Goal: Information Seeking & Learning: Compare options

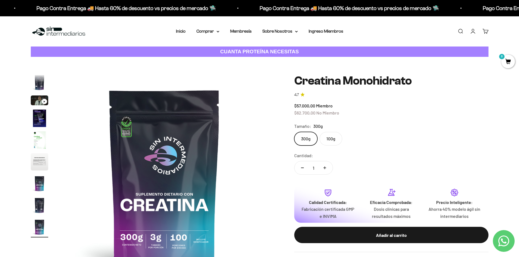
scroll to position [54, 0]
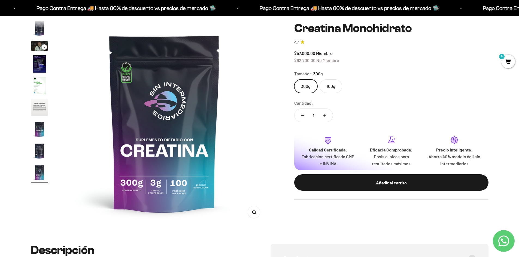
click at [38, 83] on img "Ir al artículo 5" at bounding box center [39, 85] width 17 height 17
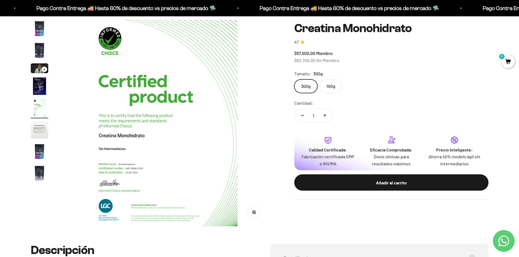
click at [117, 197] on img at bounding box center [164, 123] width 207 height 207
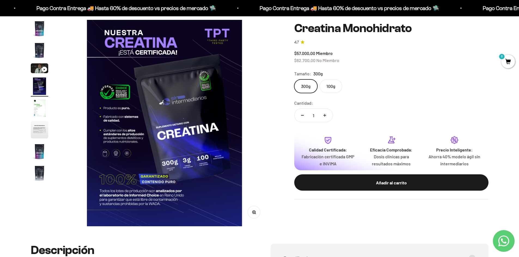
click at [154, 155] on img at bounding box center [164, 123] width 207 height 207
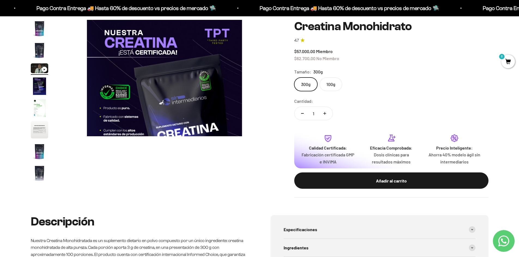
scroll to position [0, 426]
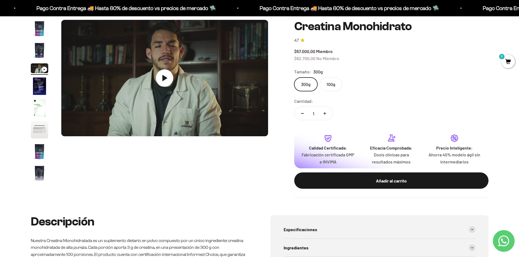
click at [40, 108] on img "Ir al artículo 5" at bounding box center [39, 107] width 17 height 17
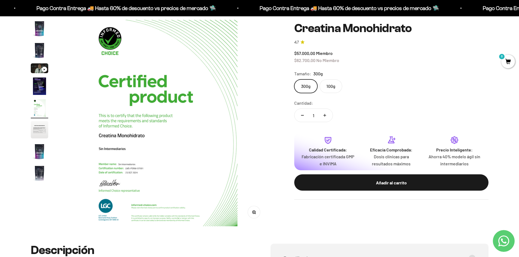
click at [257, 214] on button "Zoom" at bounding box center [254, 212] width 12 height 12
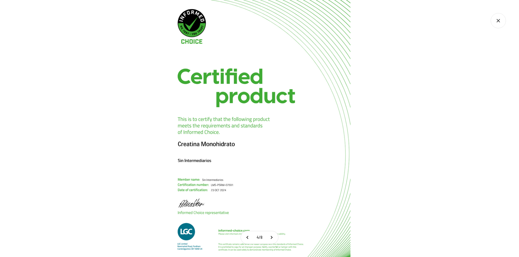
click at [197, 227] on img at bounding box center [259, 128] width 257 height 257
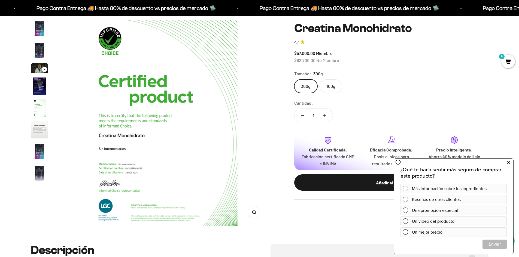
click at [511, 162] on button at bounding box center [508, 162] width 10 height 9
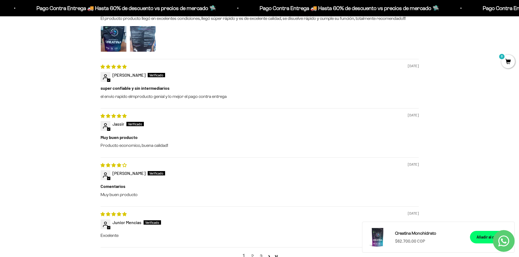
scroll to position [681, 0]
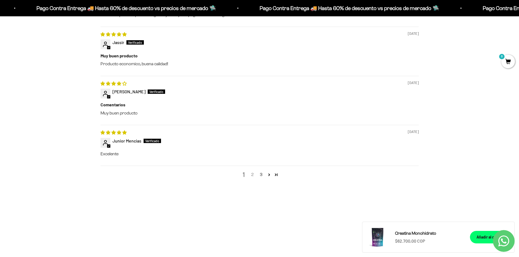
click at [253, 175] on link "2" at bounding box center [252, 175] width 9 height 7
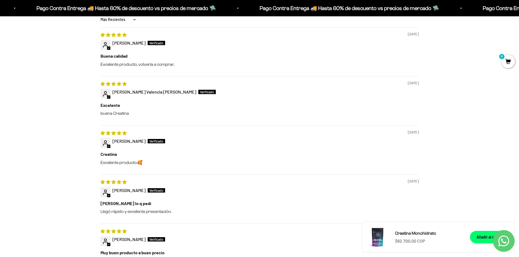
scroll to position [608, 0]
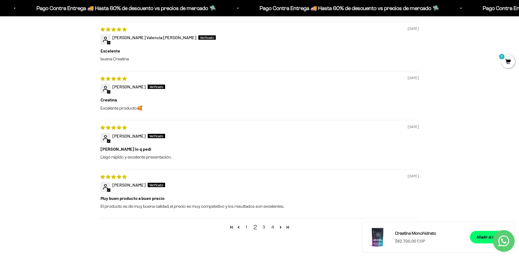
click at [264, 229] on link "3" at bounding box center [264, 227] width 9 height 7
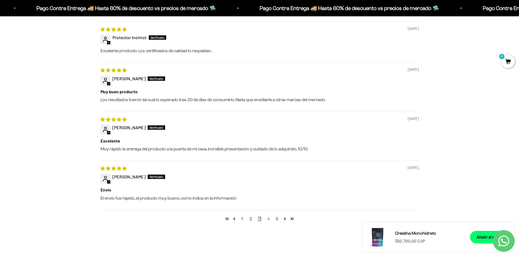
click at [269, 218] on link "4" at bounding box center [268, 219] width 9 height 7
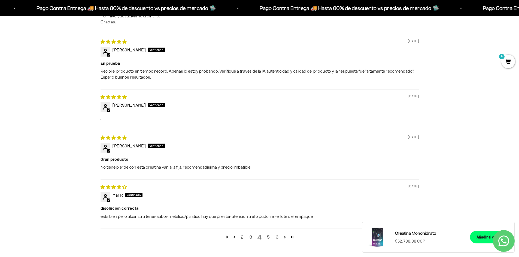
scroll to position [635, 0]
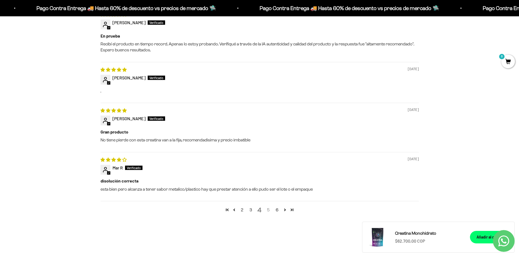
click at [267, 209] on link "5" at bounding box center [268, 210] width 9 height 7
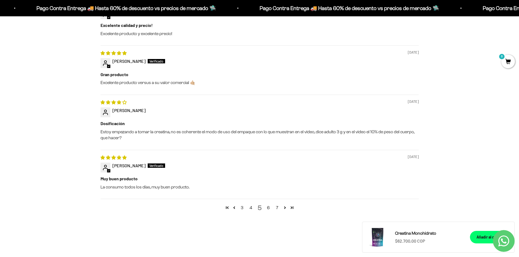
scroll to position [0, 0]
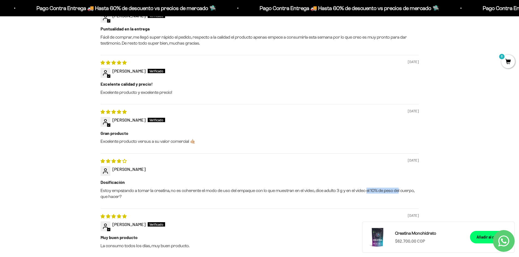
drag, startPoint x: 364, startPoint y: 190, endPoint x: 396, endPoint y: 190, distance: 31.6
click at [396, 190] on p "Estoy empezando a tomar la creatina, no es coherente el modo de uso del empaque…" at bounding box center [259, 194] width 318 height 12
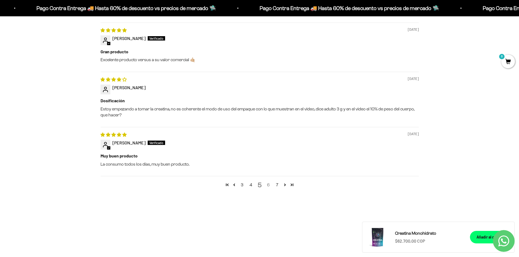
click at [269, 187] on link "6" at bounding box center [268, 185] width 9 height 7
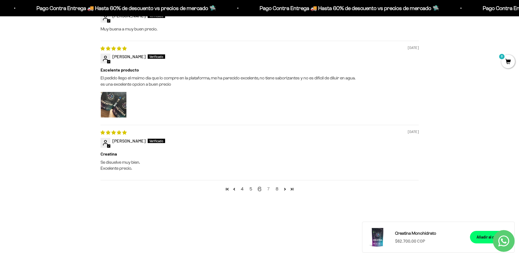
click at [270, 188] on link "7" at bounding box center [268, 189] width 9 height 7
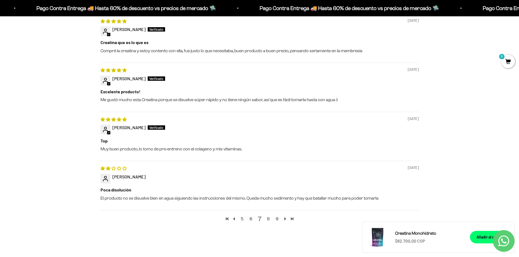
scroll to position [635, 0]
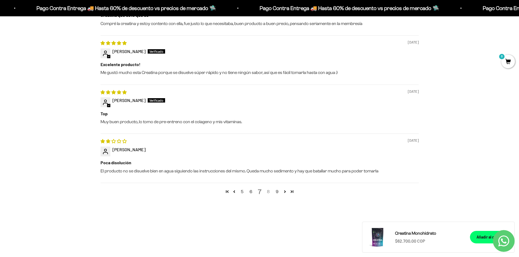
click at [269, 192] on link "8" at bounding box center [268, 192] width 9 height 7
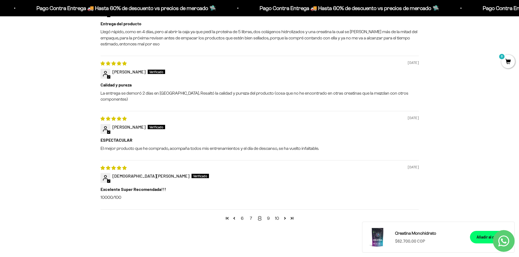
scroll to position [662, 0]
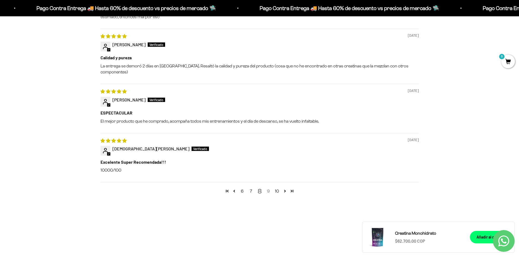
click at [267, 188] on link "9" at bounding box center [268, 191] width 9 height 7
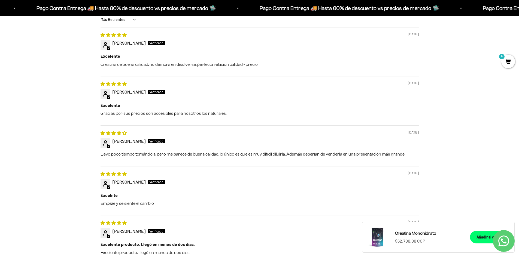
scroll to position [635, 0]
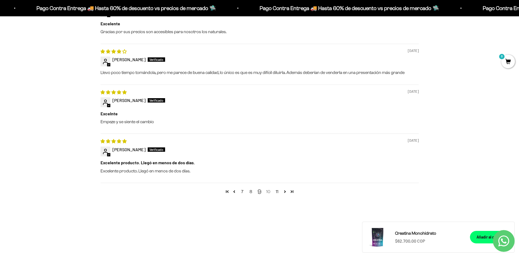
click at [269, 193] on link "10" at bounding box center [268, 192] width 9 height 7
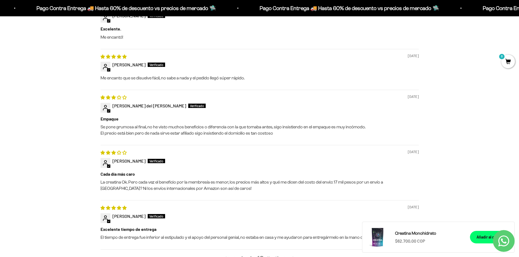
scroll to position [662, 0]
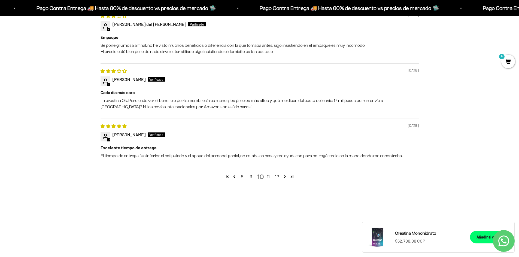
click at [268, 176] on link "11" at bounding box center [268, 177] width 9 height 7
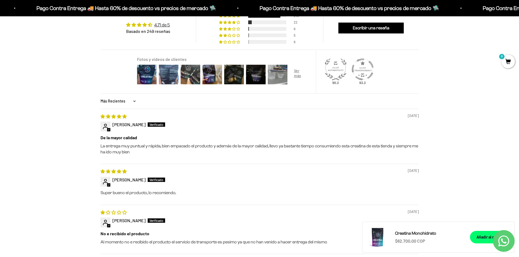
scroll to position [608, 0]
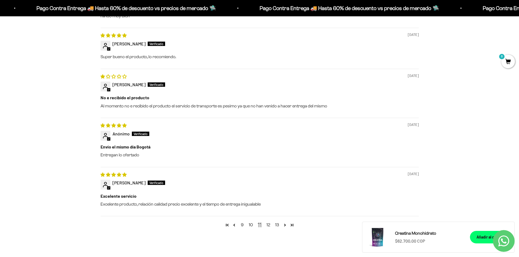
click at [269, 222] on div "9 10 11 12 13" at bounding box center [259, 225] width 318 height 18
click at [269, 225] on link "12" at bounding box center [268, 225] width 9 height 7
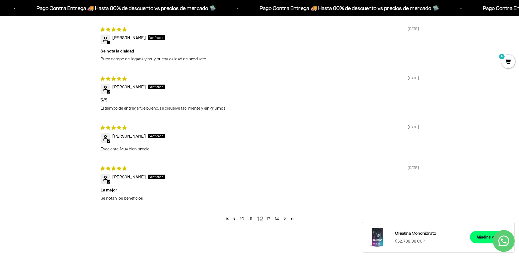
click at [270, 218] on link "13" at bounding box center [268, 219] width 9 height 7
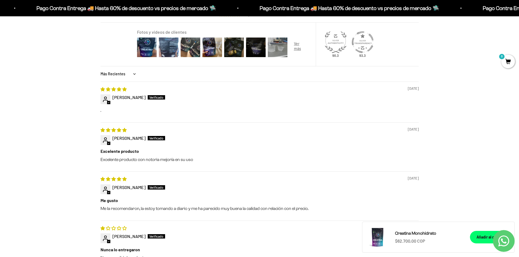
scroll to position [580, 0]
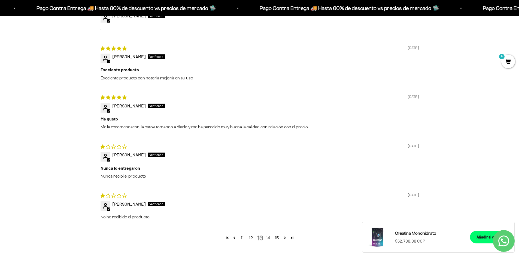
click at [270, 238] on link "14" at bounding box center [268, 238] width 9 height 7
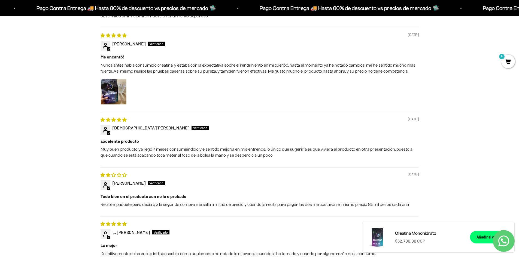
scroll to position [689, 0]
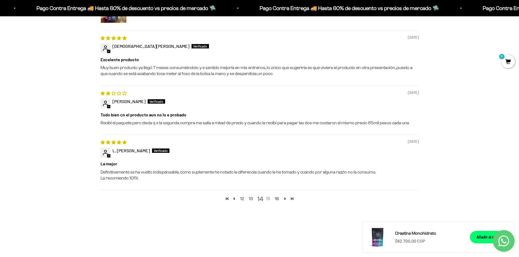
click at [270, 199] on link "15" at bounding box center [268, 199] width 9 height 7
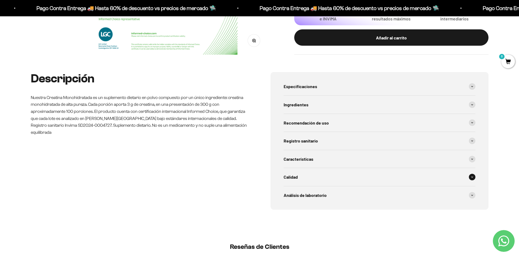
scroll to position [0, 0]
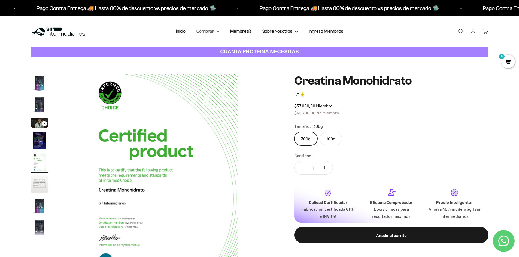
click at [209, 32] on summary "Comprar" at bounding box center [207, 31] width 23 height 7
click at [213, 48] on span "Proteínas" at bounding box center [209, 48] width 18 height 5
click at [229, 57] on span "Otros Suplementos" at bounding box center [218, 59] width 36 height 5
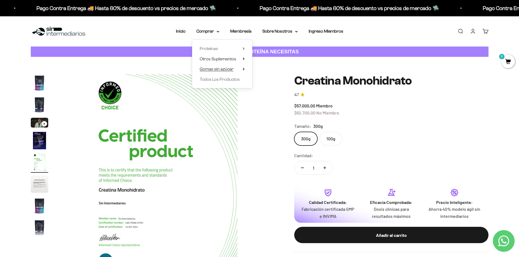
click at [224, 69] on span "Gomas sin azúcar" at bounding box center [217, 69] width 34 height 5
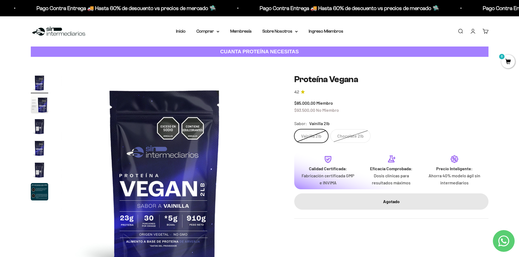
scroll to position [27, 0]
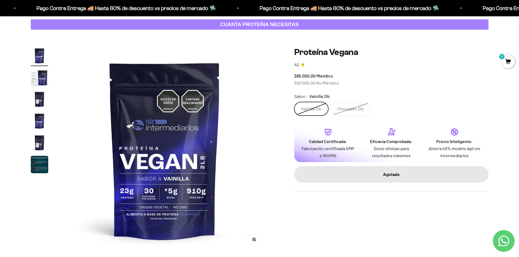
click at [32, 79] on img "Ir al artículo 2" at bounding box center [39, 77] width 17 height 17
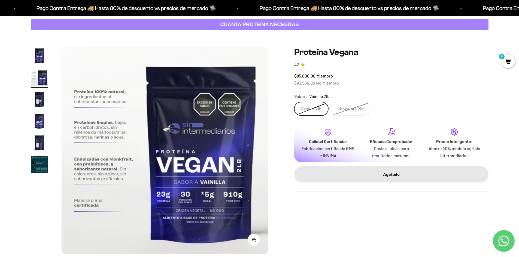
click at [37, 101] on img "Ir al artículo 3" at bounding box center [39, 99] width 17 height 17
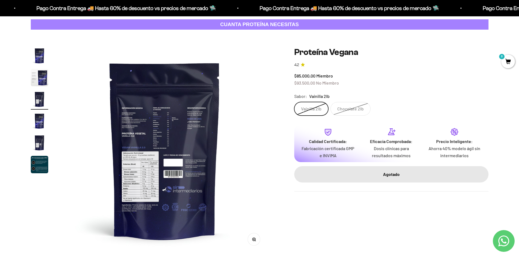
click at [40, 117] on img "Ir al artículo 4" at bounding box center [39, 120] width 17 height 17
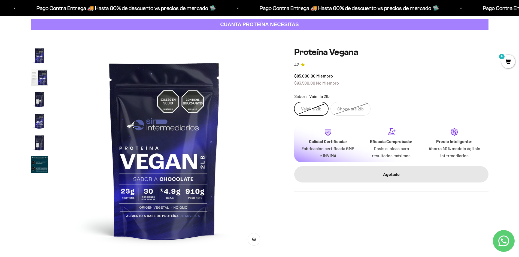
click at [43, 142] on img "Ir al artículo 5" at bounding box center [39, 142] width 17 height 17
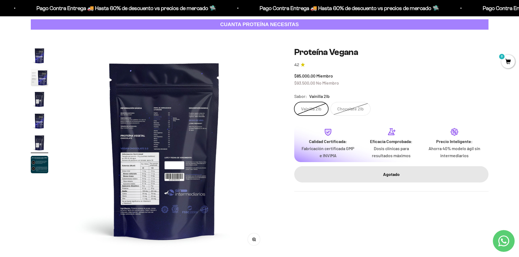
click at [133, 142] on img at bounding box center [164, 150] width 207 height 207
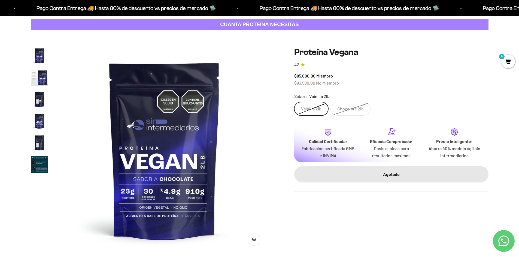
click at [253, 243] on button "Zoom" at bounding box center [254, 240] width 12 height 12
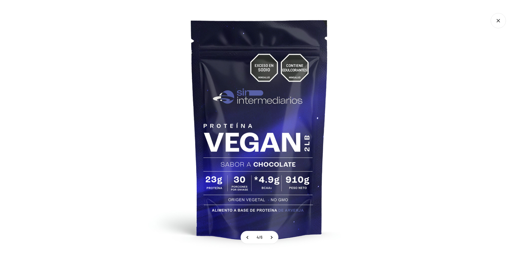
click at [433, 158] on div at bounding box center [259, 128] width 519 height 257
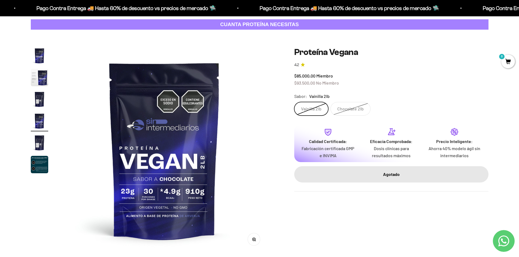
click at [38, 149] on img "Ir al artículo 5" at bounding box center [39, 142] width 17 height 17
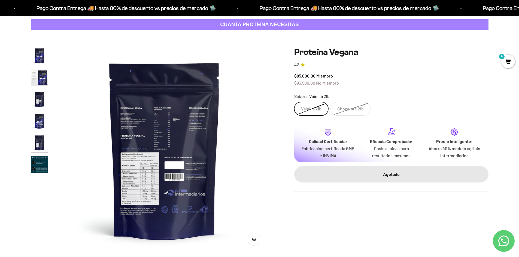
click at [254, 242] on button "Zoom" at bounding box center [254, 240] width 12 height 12
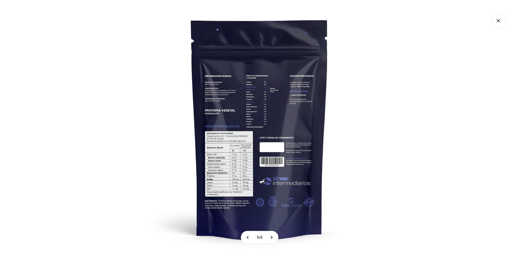
click at [237, 119] on img at bounding box center [259, 128] width 257 height 257
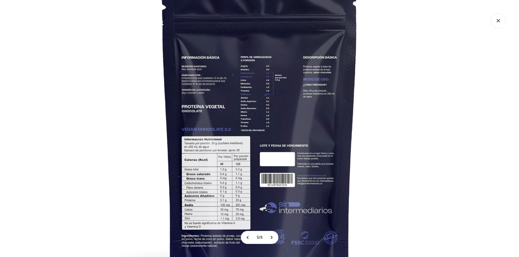
click at [237, 119] on img at bounding box center [260, 133] width 368 height 368
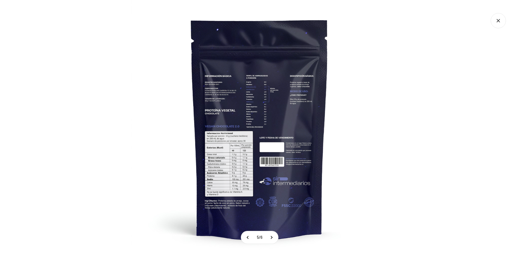
click at [237, 119] on img at bounding box center [259, 128] width 257 height 257
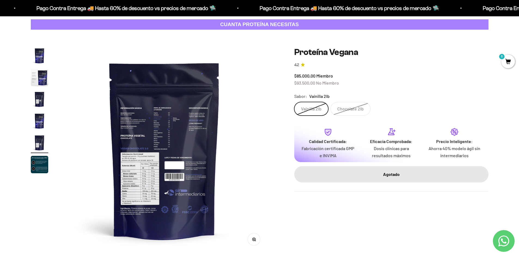
click at [38, 80] on img "Ir al artículo 2" at bounding box center [39, 77] width 17 height 17
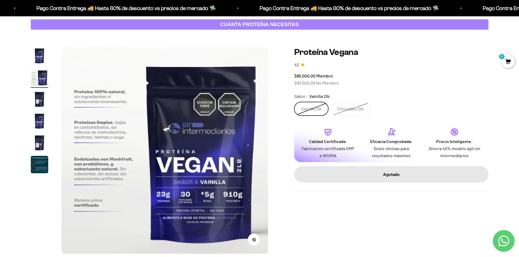
click at [39, 60] on img "Ir al artículo 1" at bounding box center [39, 55] width 17 height 17
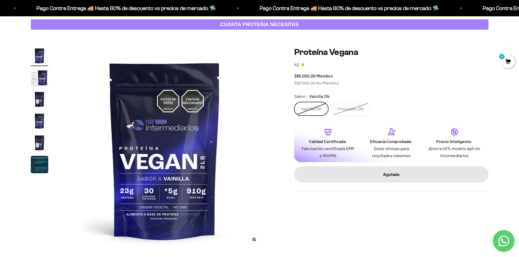
click at [38, 100] on img "Ir al artículo 3" at bounding box center [39, 99] width 17 height 17
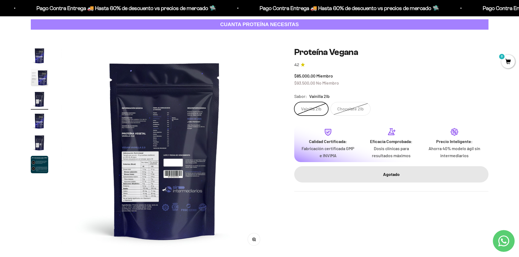
click at [256, 241] on button "Zoom" at bounding box center [254, 240] width 12 height 12
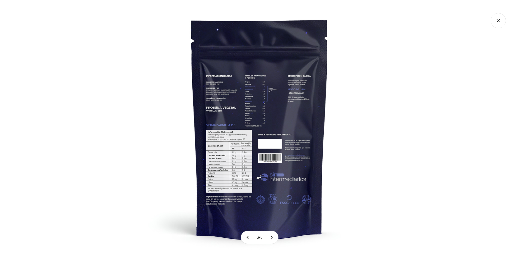
click at [246, 194] on img at bounding box center [259, 128] width 257 height 257
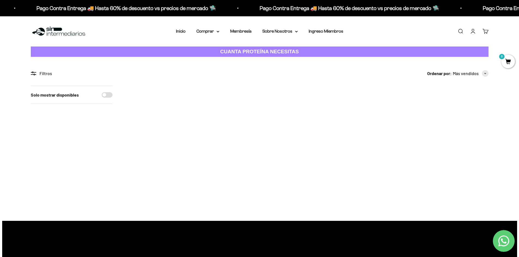
click at [163, 128] on img at bounding box center [159, 119] width 67 height 67
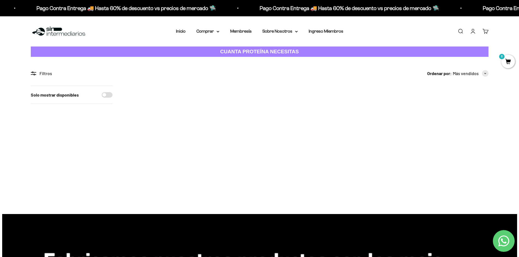
click at [452, 127] on img at bounding box center [454, 119] width 67 height 67
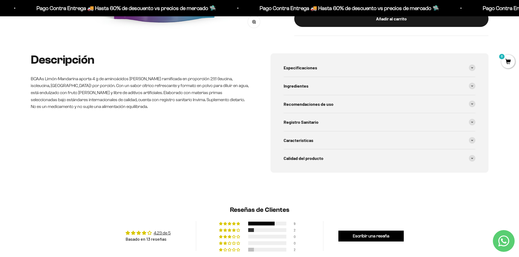
scroll to position [136, 0]
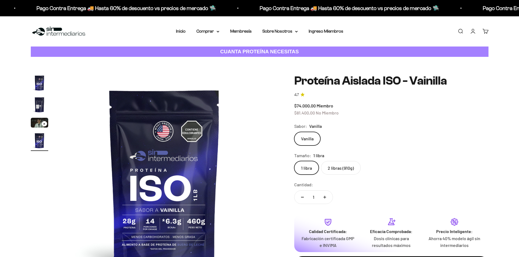
click at [38, 106] on img "Ir al artículo 2" at bounding box center [39, 104] width 17 height 17
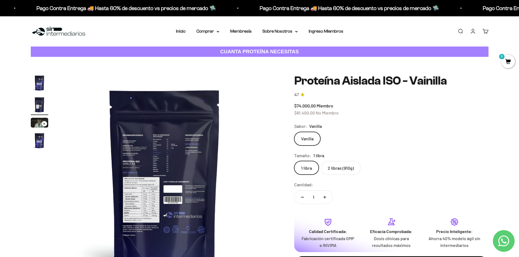
scroll to position [54, 0]
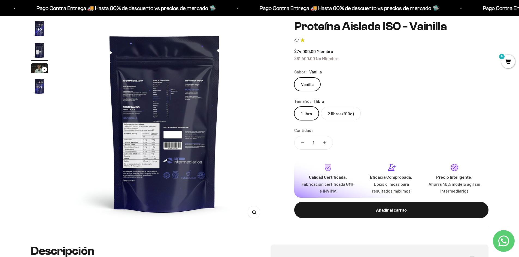
click at [257, 212] on button "Zoom" at bounding box center [254, 212] width 12 height 12
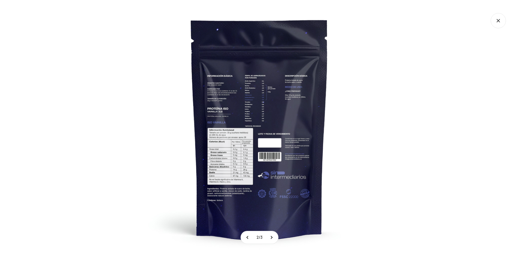
click at [252, 161] on img at bounding box center [259, 128] width 257 height 257
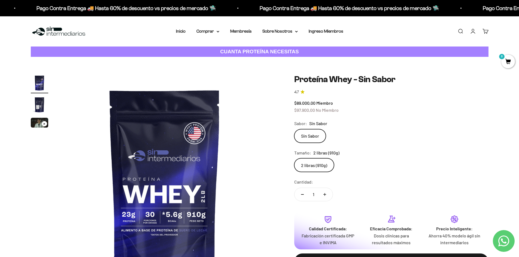
scroll to position [27, 0]
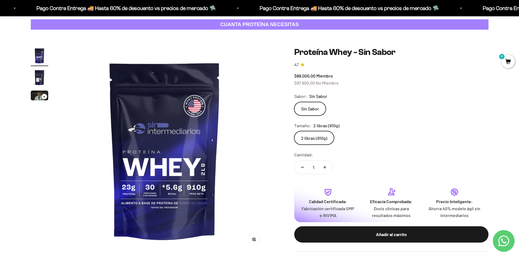
click at [42, 78] on img "Ir al artículo 2" at bounding box center [39, 77] width 17 height 17
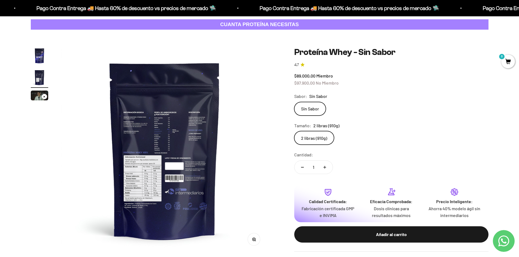
click at [257, 240] on button "Zoom" at bounding box center [254, 240] width 12 height 12
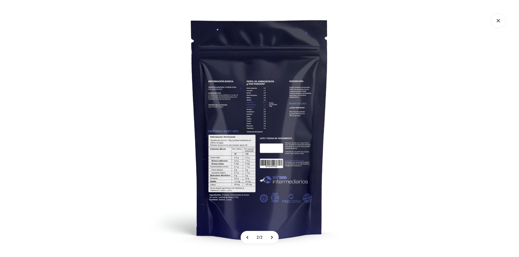
click at [256, 159] on img at bounding box center [259, 128] width 257 height 257
